Goal: Find specific page/section

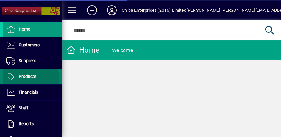
click at [27, 78] on span "Products" at bounding box center [28, 76] width 18 height 5
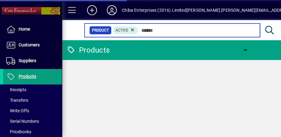
click at [155, 28] on input "text" at bounding box center [196, 30] width 117 height 9
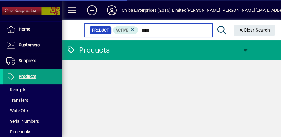
type input "****"
